Goal: Task Accomplishment & Management: Complete application form

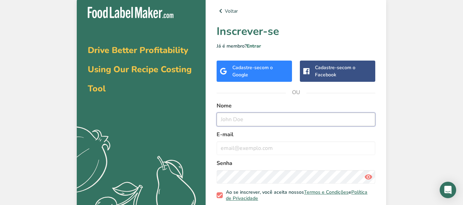
click at [281, 122] on input "text" at bounding box center [296, 120] width 159 height 14
type input ","
type input "[PERSON_NAME]"
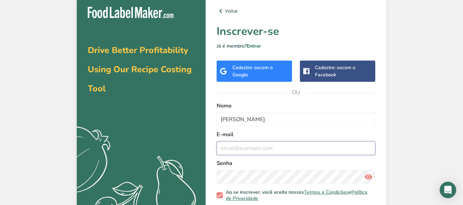
click at [275, 147] on input "email" at bounding box center [296, 149] width 159 height 14
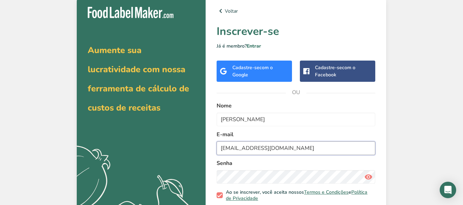
scroll to position [34, 0]
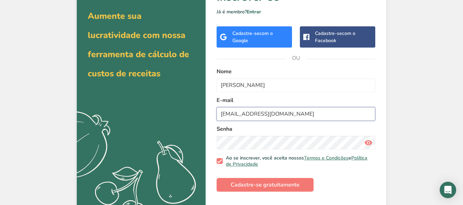
type input "[EMAIL_ADDRESS][DOMAIN_NAME]"
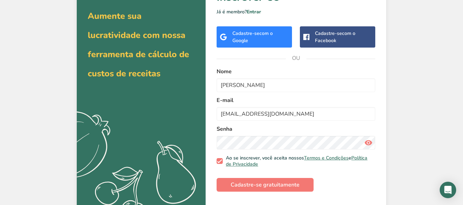
click at [269, 134] on div "Senha" at bounding box center [296, 137] width 159 height 25
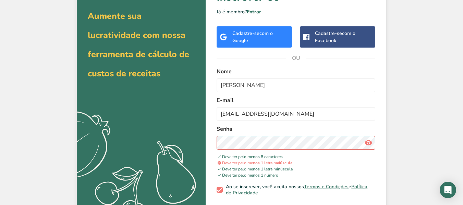
click at [366, 140] on icon at bounding box center [369, 143] width 8 height 12
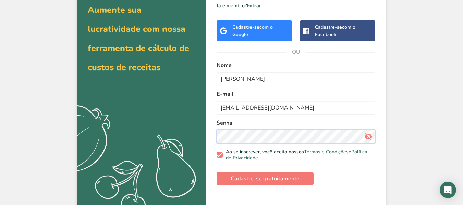
scroll to position [46, 0]
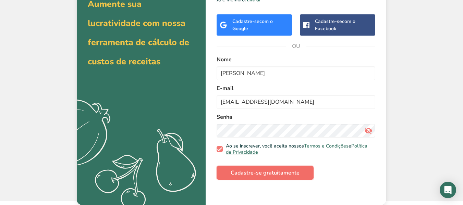
click at [287, 169] on button "Cadastre-se gratuitamente" at bounding box center [265, 173] width 97 height 14
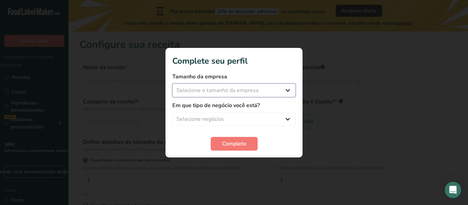
click at [227, 87] on select "Selecione o tamanho da empresa Fewer than 10 Employees 10 to 50 Employees 51 to…" at bounding box center [234, 91] width 123 height 14
select select "1"
click at [173, 84] on select "Selecione o tamanho da empresa Fewer than 10 Employees 10 to 50 Employees 51 to…" at bounding box center [234, 91] width 123 height 14
click at [236, 116] on select "Selecione negócios Packaged Food Manufacturer Restaurant & Cafe Bakery Meal Pla…" at bounding box center [234, 119] width 123 height 14
click at [249, 116] on select "Selecione negócios Packaged Food Manufacturer Restaurant & Cafe Bakery Meal Pla…" at bounding box center [234, 119] width 123 height 14
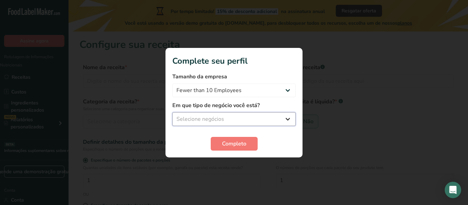
click at [249, 116] on select "Selecione negócios Packaged Food Manufacturer Restaurant & Cafe Bakery Meal Pla…" at bounding box center [234, 119] width 123 height 14
select select "3"
click at [173, 112] on select "Selecione negócios Packaged Food Manufacturer Restaurant & Cafe Bakery Meal Pla…" at bounding box center [234, 119] width 123 height 14
click at [227, 145] on font "Completo" at bounding box center [234, 144] width 24 height 8
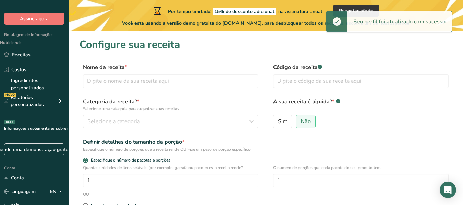
scroll to position [34, 0]
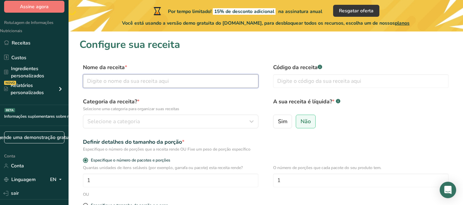
click at [210, 78] on input "text" at bounding box center [171, 81] width 176 height 14
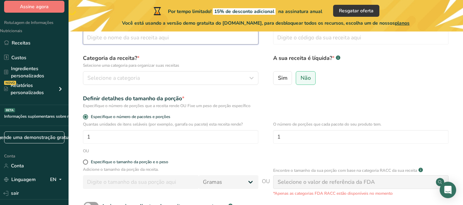
scroll to position [0, 0]
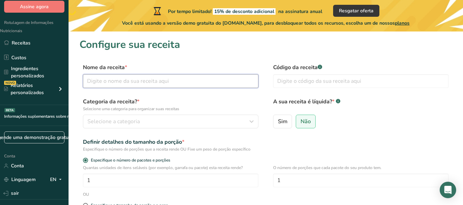
click at [157, 82] on input "text" at bounding box center [171, 81] width 176 height 14
type input "Broa de Polvilho"
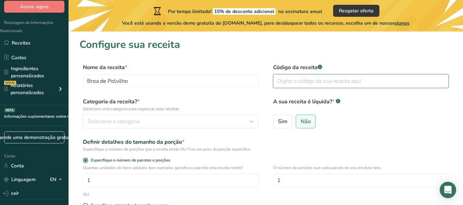
click at [307, 75] on input "text" at bounding box center [361, 81] width 176 height 14
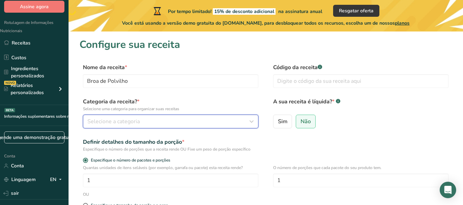
click at [187, 124] on div "Selecione a categoria" at bounding box center [168, 122] width 163 height 8
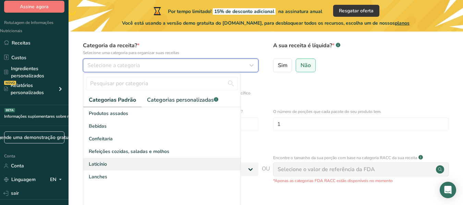
scroll to position [69, 0]
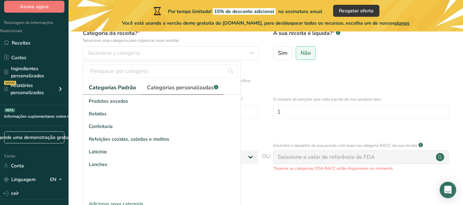
click at [178, 92] on link "Categorias personalizadas .a-a{fill:#347362;}.b-a{fill:#fff;}" at bounding box center [183, 88] width 82 height 14
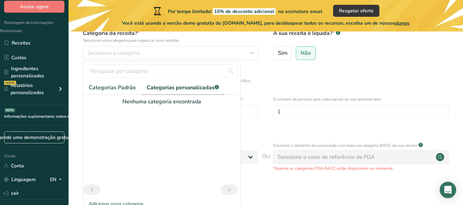
click at [106, 99] on div "Nenhuma categoria encontrada" at bounding box center [161, 102] width 157 height 8
click at [107, 88] on font "Categorias Padrão" at bounding box center [112, 88] width 47 height 8
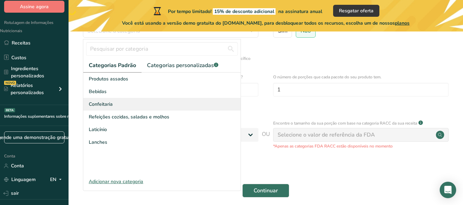
scroll to position [120, 0]
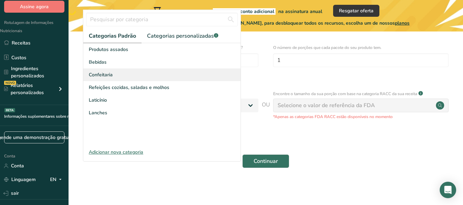
click at [104, 75] on font "Confeitaria" at bounding box center [101, 75] width 24 height 7
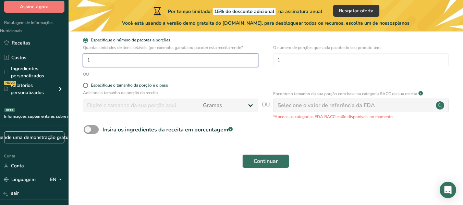
click at [109, 59] on input "1" at bounding box center [171, 61] width 176 height 14
click at [88, 130] on span at bounding box center [91, 130] width 15 height 9
click at [88, 130] on input "Insira os ingredientes da receita em porcentagem .a-a{fill:#347362;}.b-a{fill:#…" at bounding box center [86, 130] width 4 height 4
checkbox input "true"
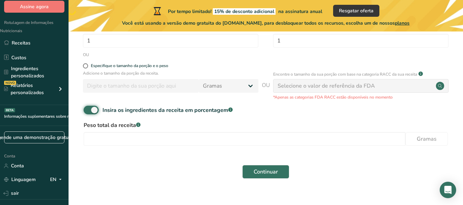
scroll to position [151, 0]
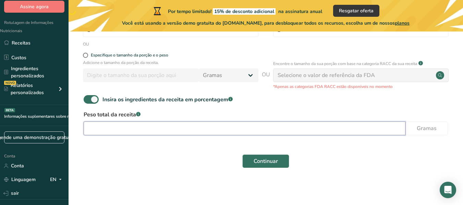
click at [120, 129] on input "number" at bounding box center [245, 129] width 322 height 14
type input "250"
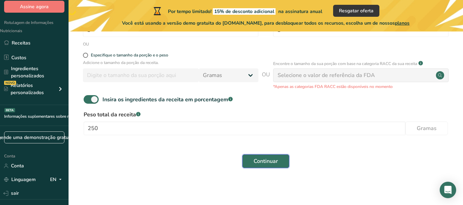
click at [256, 161] on font "Continuar" at bounding box center [266, 162] width 24 height 8
